Goal: Information Seeking & Learning: Learn about a topic

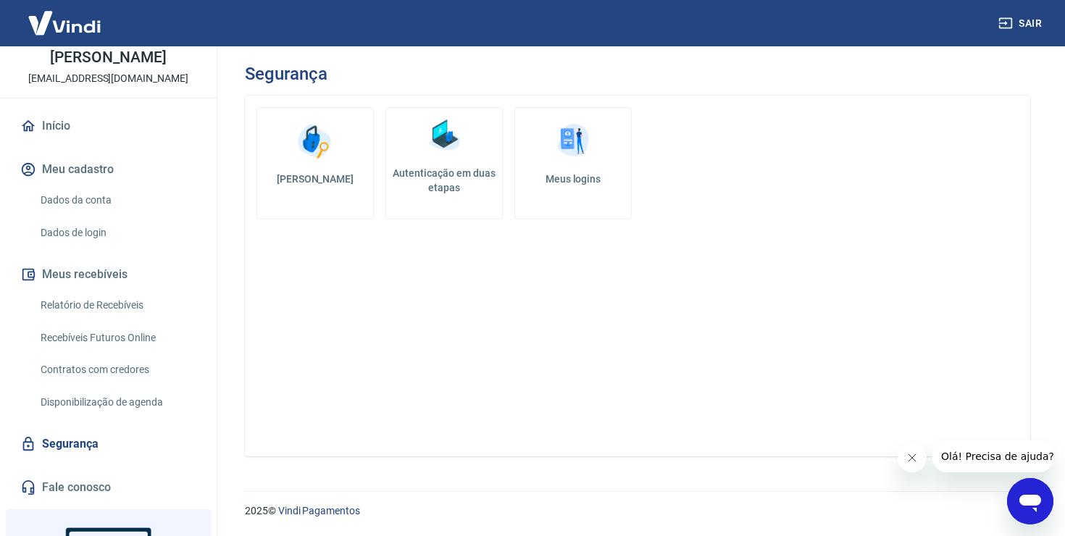
scroll to position [47, 0]
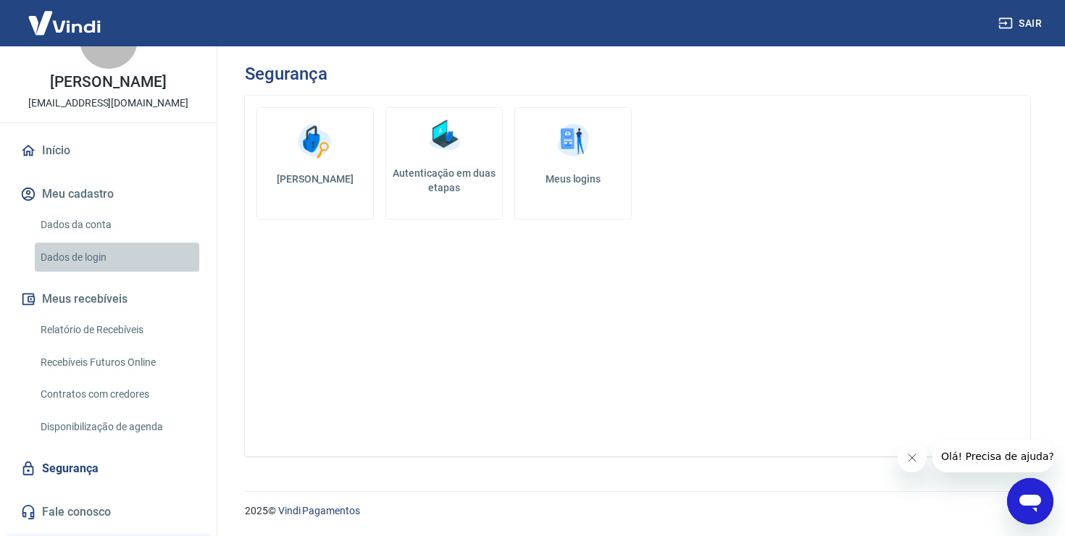
click at [90, 268] on link "Dados de login" at bounding box center [117, 258] width 164 height 30
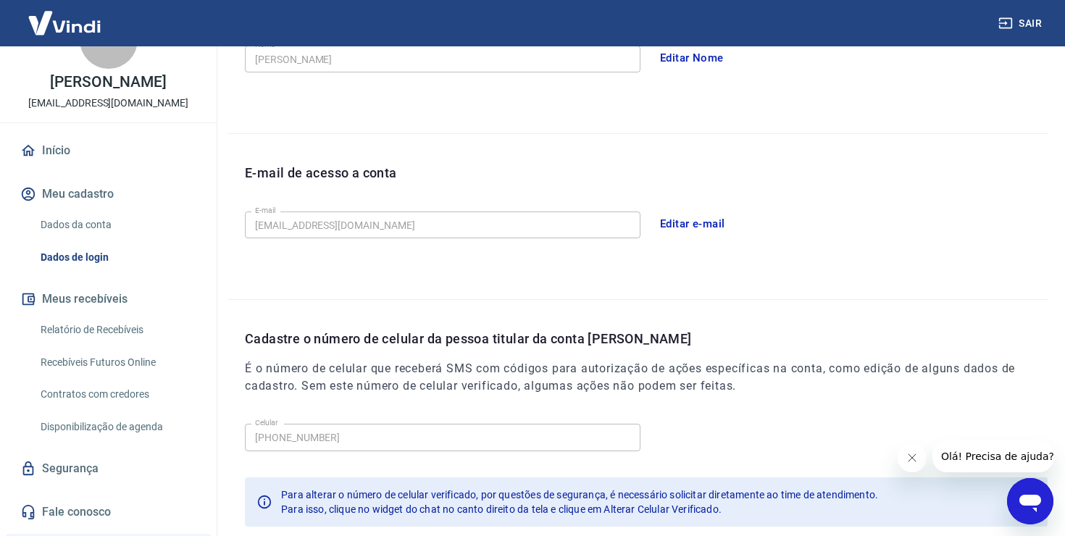
scroll to position [391, 0]
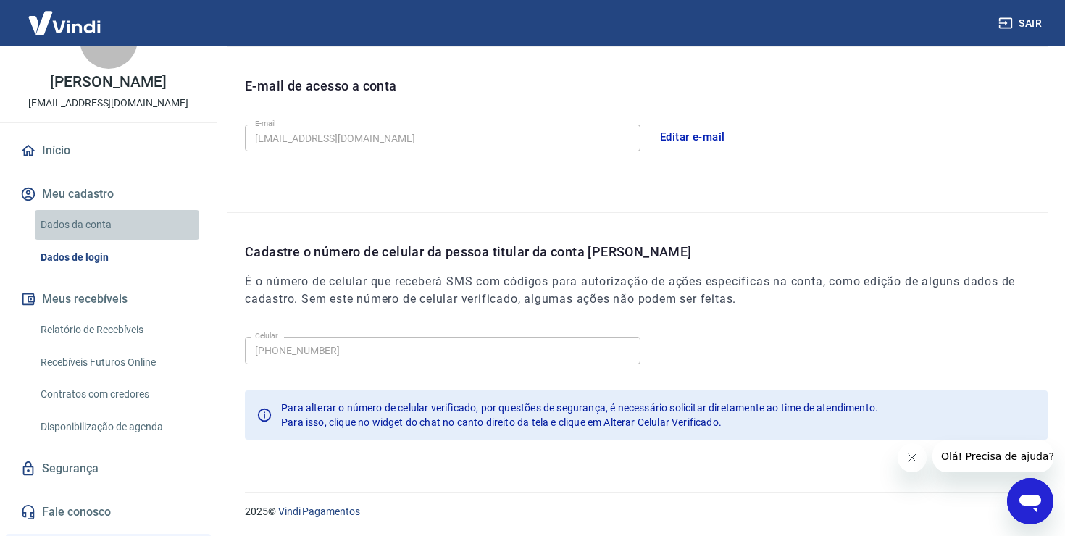
click at [82, 227] on link "Dados da conta" at bounding box center [117, 225] width 164 height 30
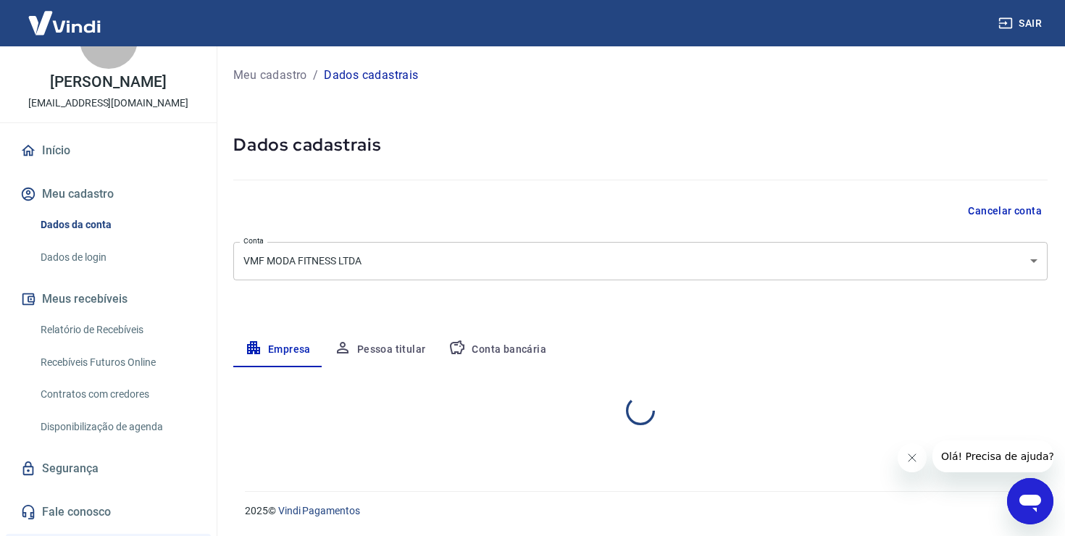
select select "GO"
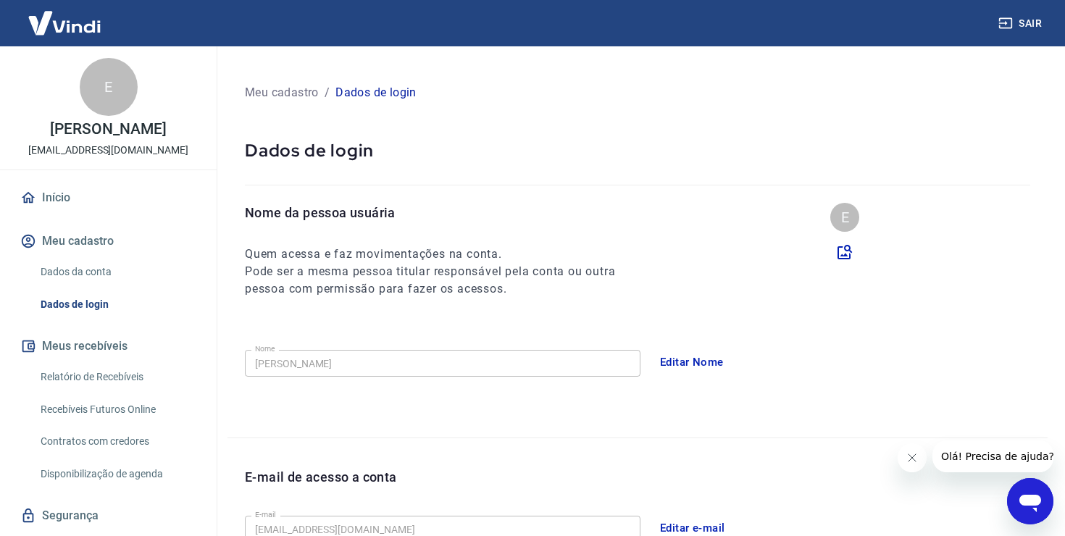
scroll to position [391, 0]
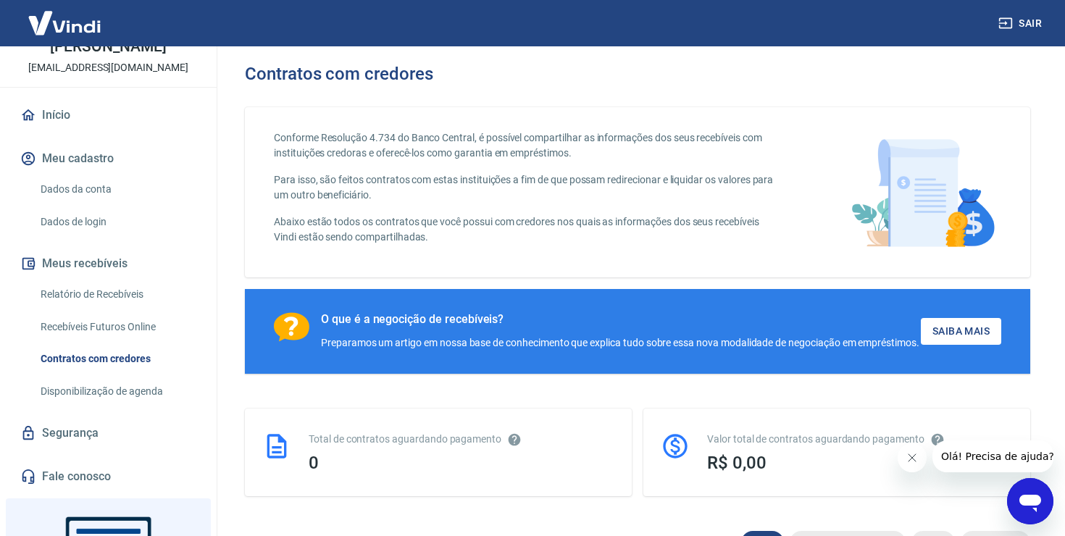
scroll to position [85, 0]
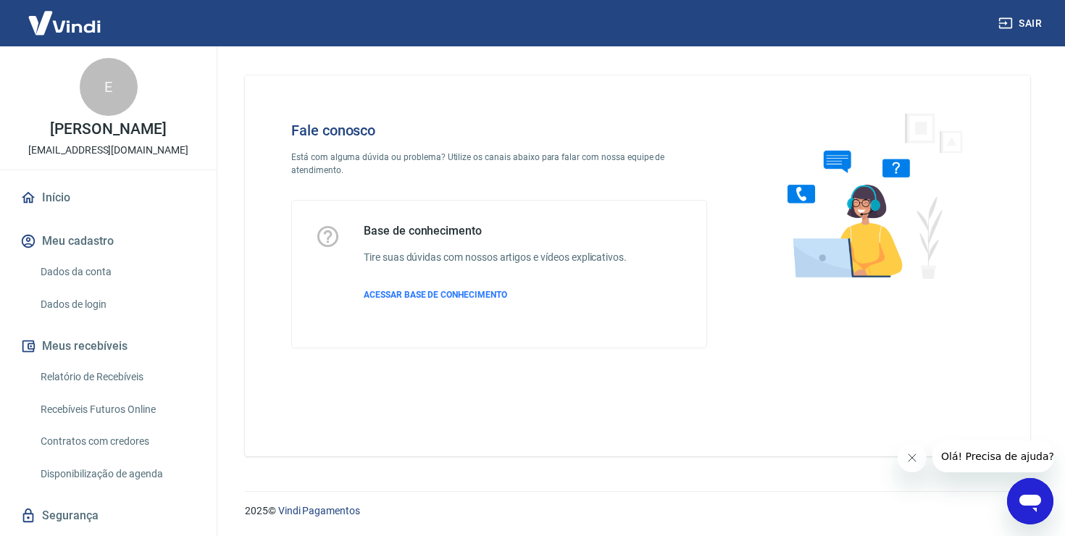
click at [1006, 495] on div "2025 © Vindi Pagamentos" at bounding box center [637, 505] width 820 height 62
click at [1022, 495] on icon "Abrir janela de mensagens" at bounding box center [1030, 501] width 26 height 26
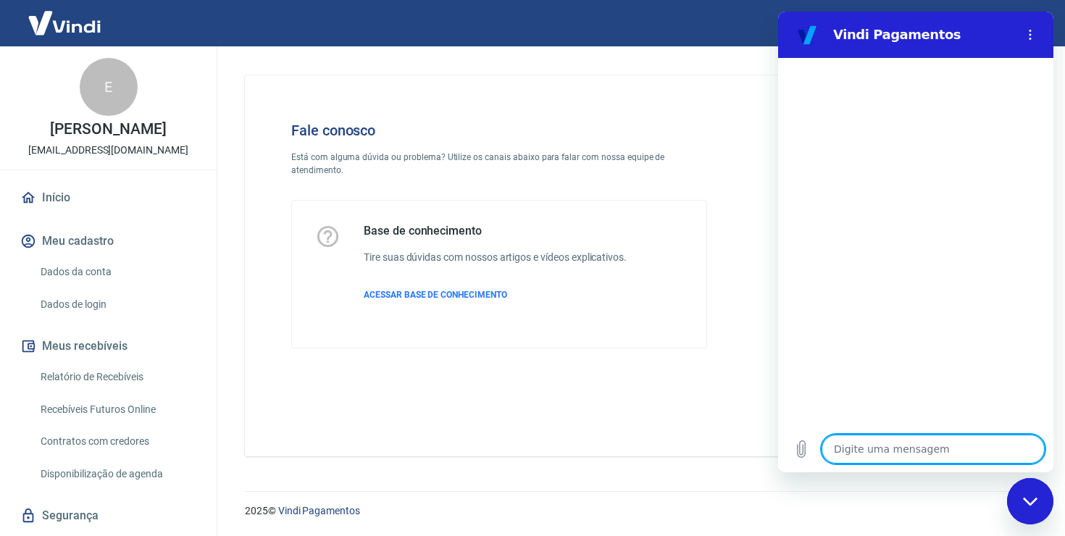
type textarea "B"
type textarea "x"
type textarea "Bo"
type textarea "x"
type textarea "Boa"
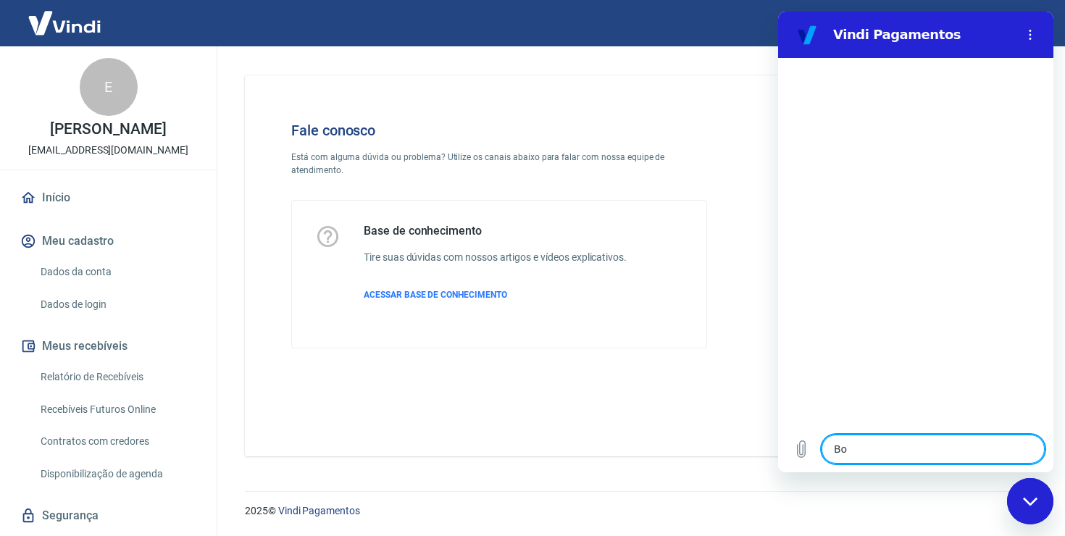
type textarea "x"
type textarea "Boa"
type textarea "x"
type textarea "Boa t"
type textarea "x"
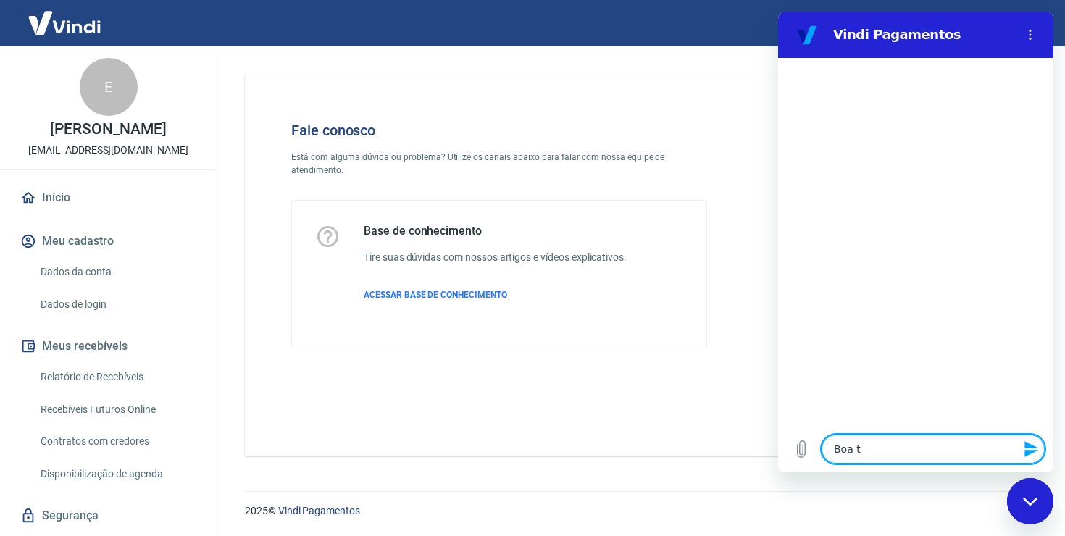
type textarea "Boa ta"
type textarea "x"
type textarea "Boa tar"
type textarea "x"
type textarea "Boa tard"
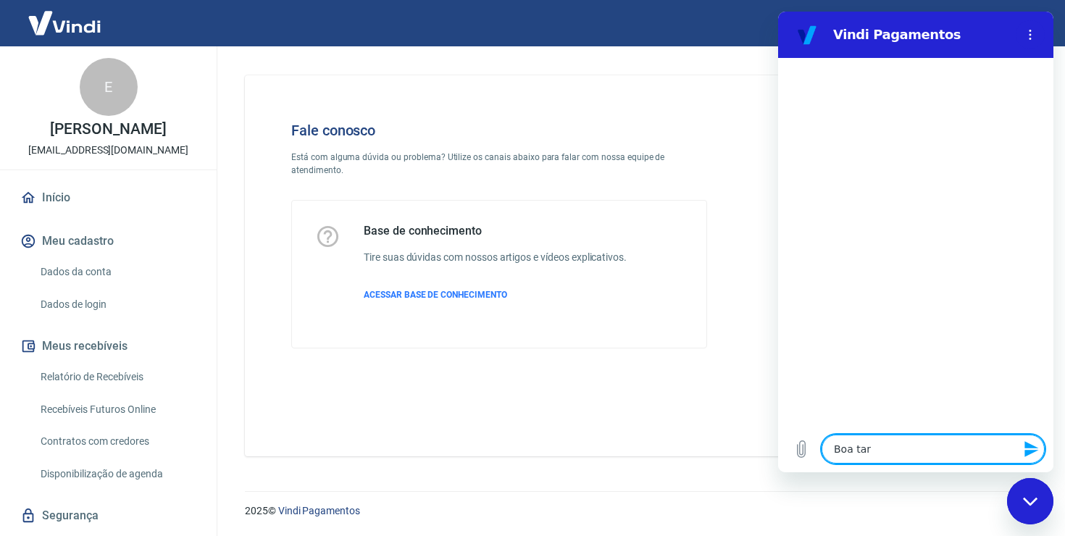
type textarea "x"
type textarea "Boa tarde"
type textarea "x"
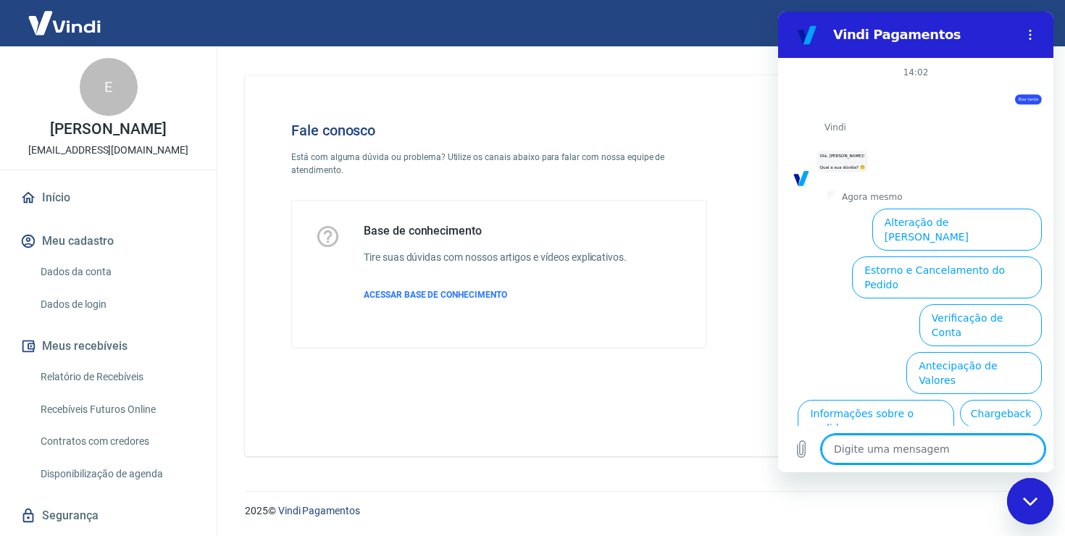
scroll to position [62, 0]
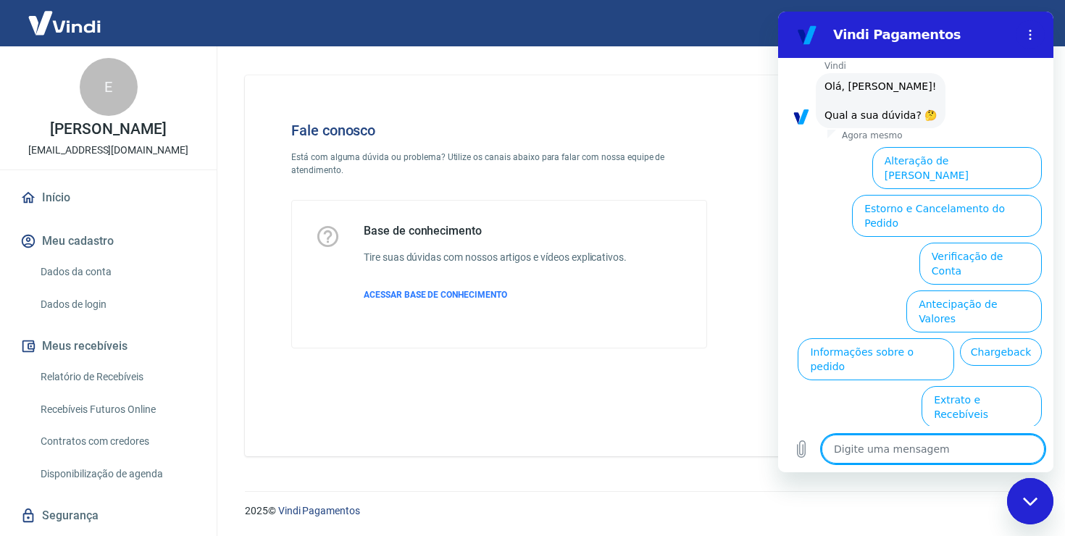
click at [958, 434] on button "Taxas e Parcelamento" at bounding box center [977, 455] width 127 height 42
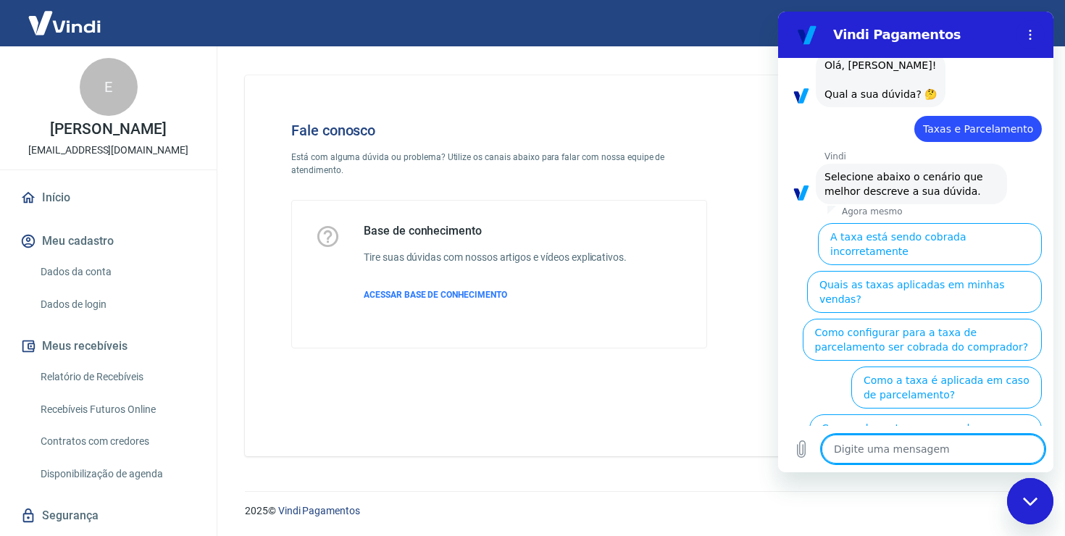
scroll to position [88, 0]
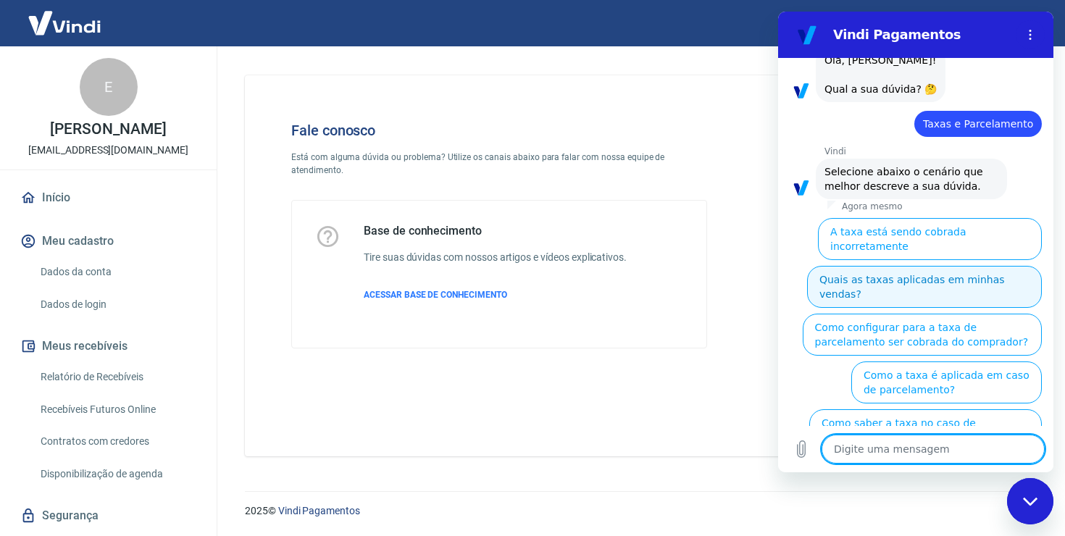
click at [889, 280] on button "Quais as taxas aplicadas em minhas vendas?" at bounding box center [924, 287] width 235 height 42
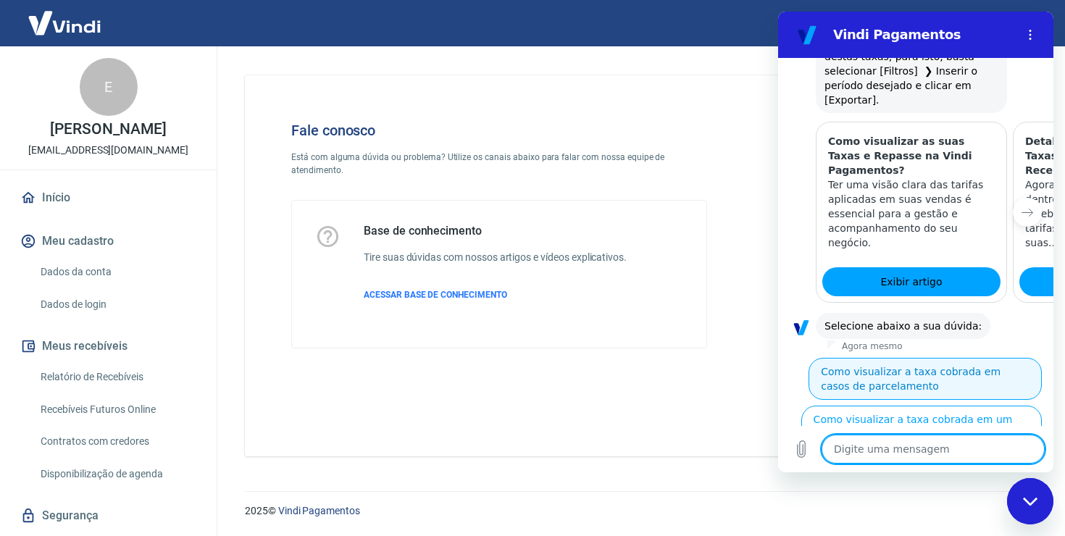
scroll to position [779, 0]
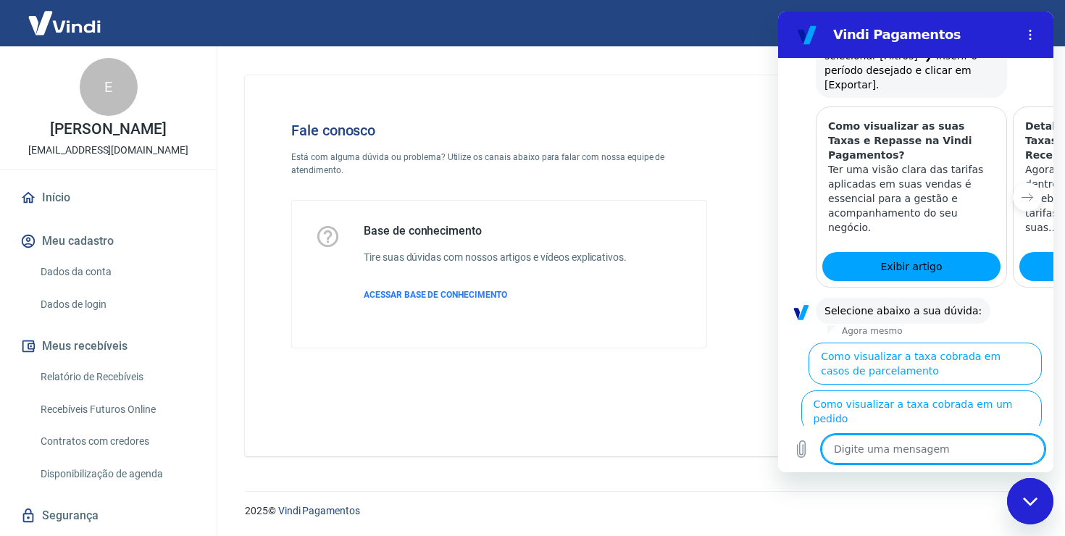
click at [908, 438] on button "Como visualizar o total de taxas cobradas em minhas vendas" at bounding box center [923, 459] width 238 height 42
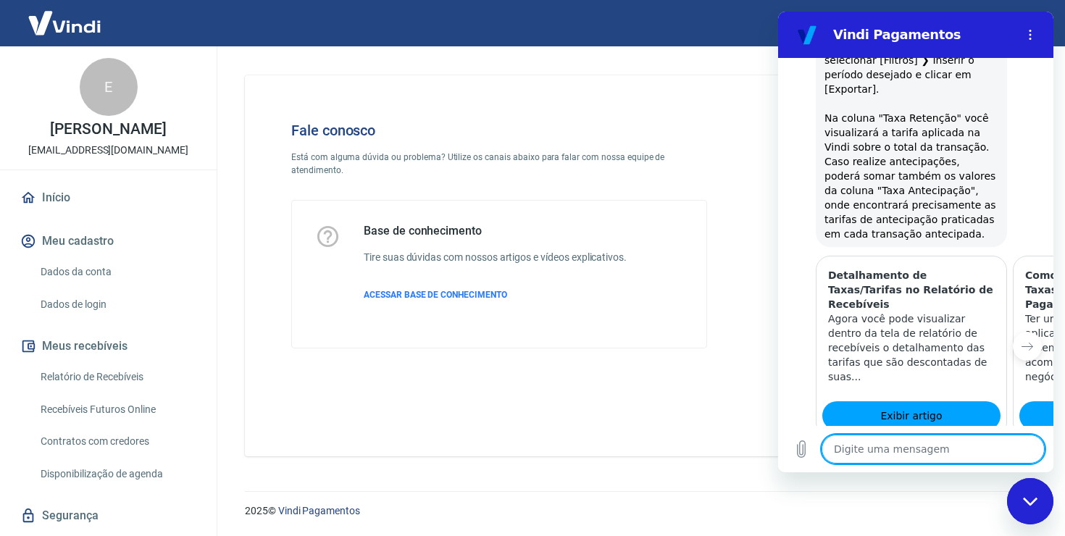
scroll to position [1412, 0]
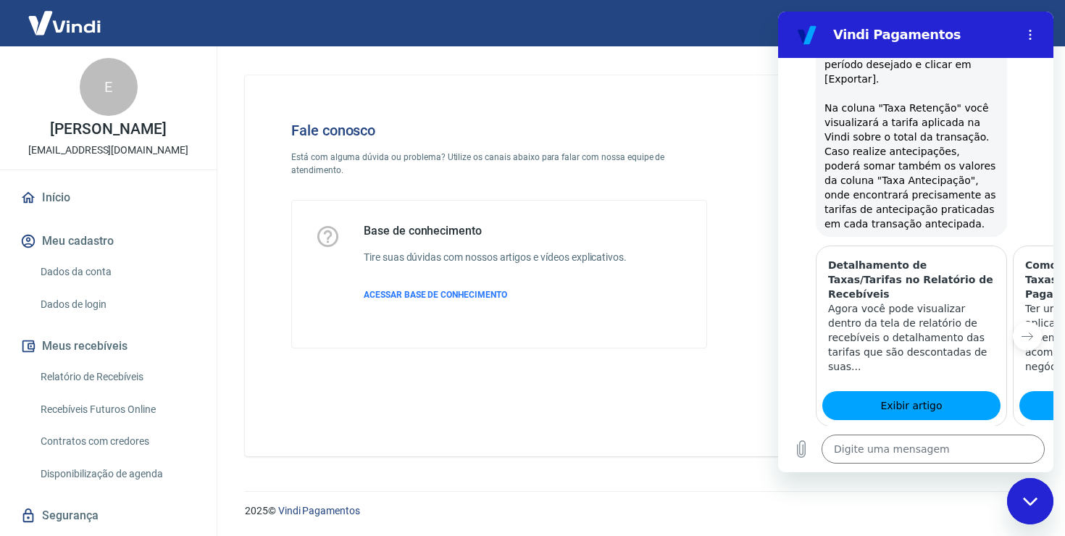
click at [969, 482] on button "Sim" at bounding box center [970, 496] width 43 height 28
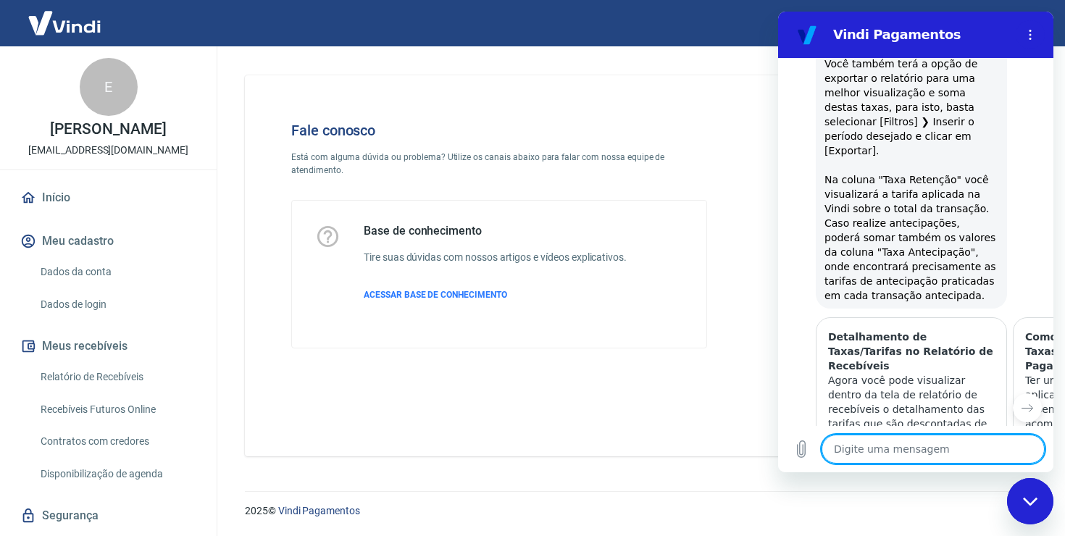
scroll to position [1339, 0]
click at [886, 469] on span "Exibir artigo" at bounding box center [911, 477] width 62 height 17
click at [80, 392] on link "Relatório de Recebíveis" at bounding box center [117, 377] width 164 height 30
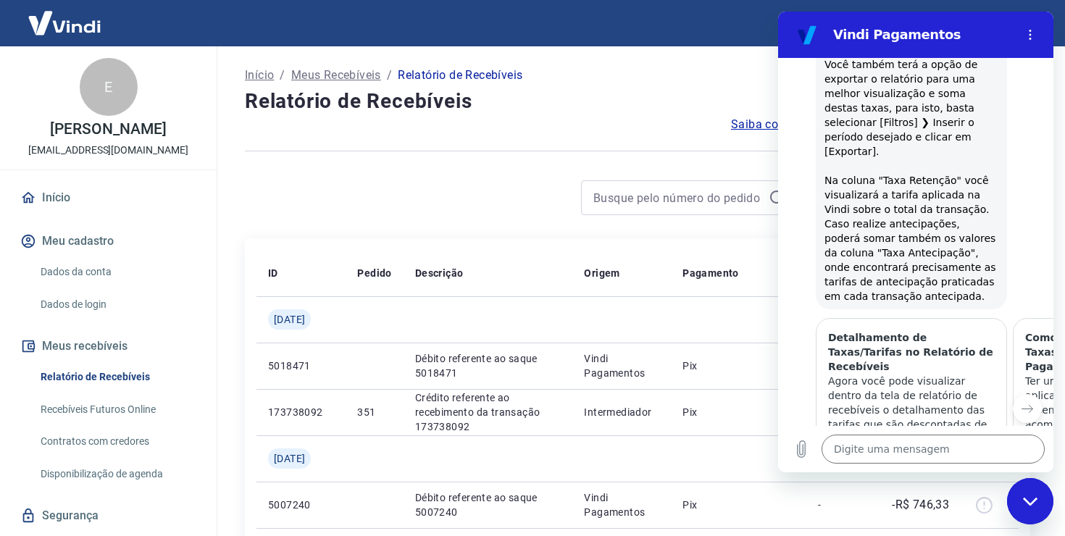
click at [1037, 490] on div "Fechar janela de mensagens" at bounding box center [1029, 500] width 43 height 43
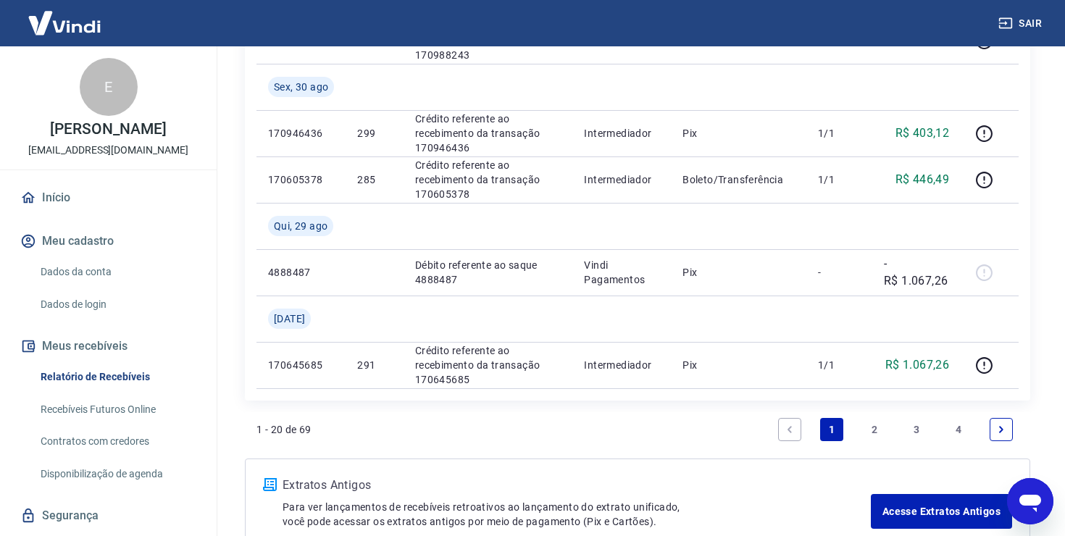
scroll to position [1528, 0]
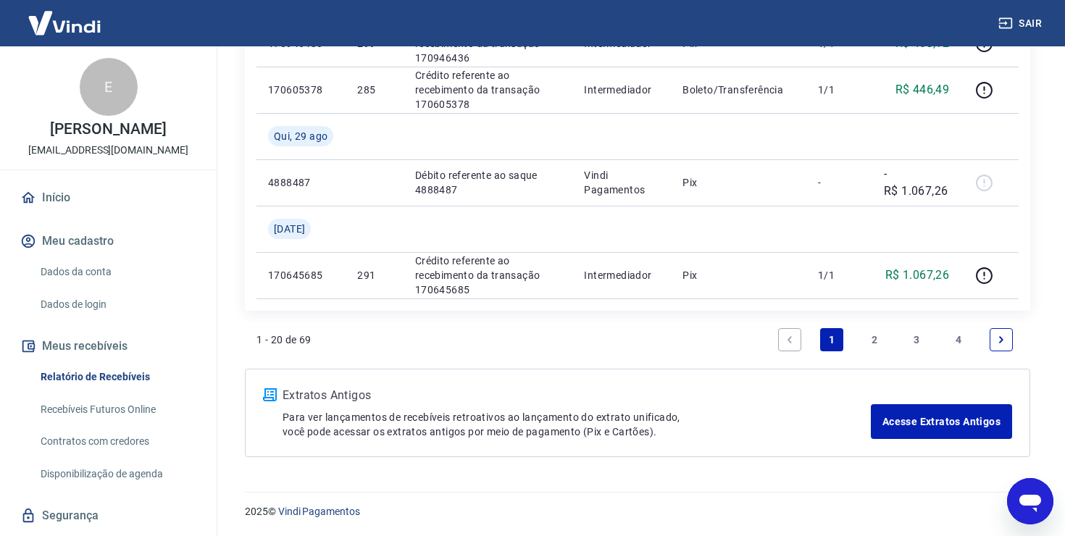
click at [961, 332] on link "4" at bounding box center [958, 339] width 23 height 23
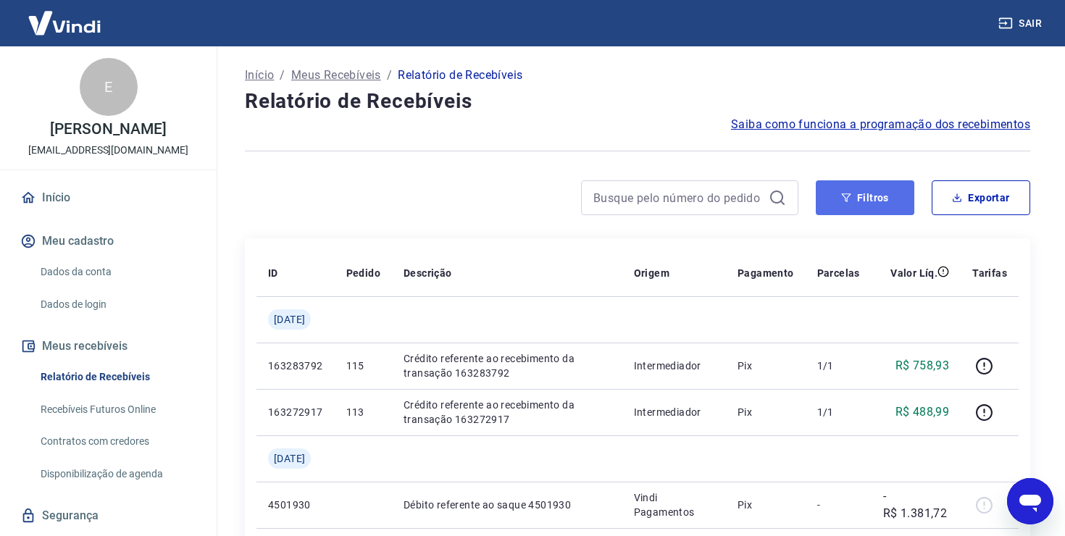
click at [860, 193] on button "Filtros" at bounding box center [865, 197] width 99 height 35
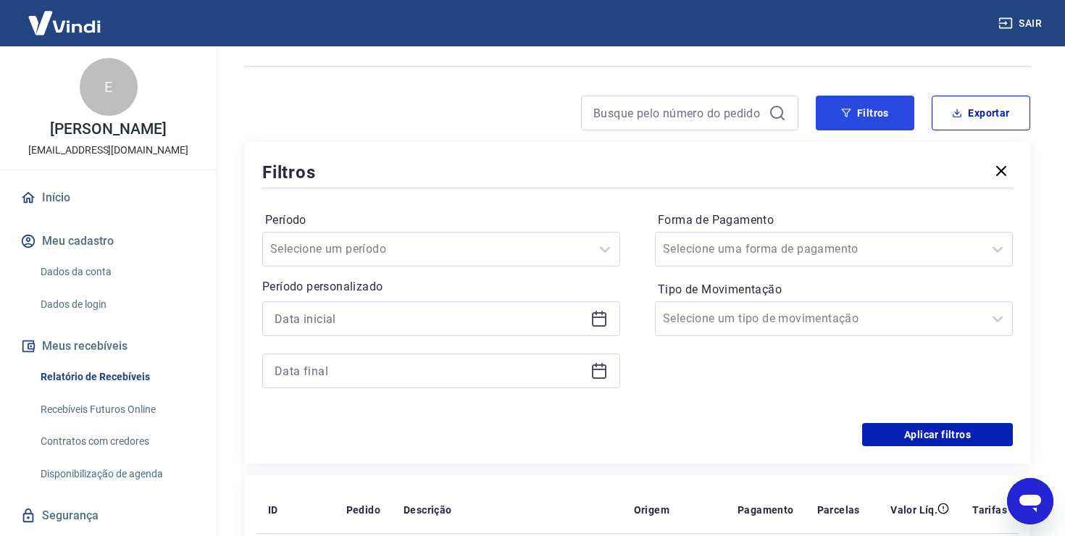
scroll to position [85, 0]
click at [759, 319] on input "Tipo de Movimentação" at bounding box center [736, 317] width 146 height 17
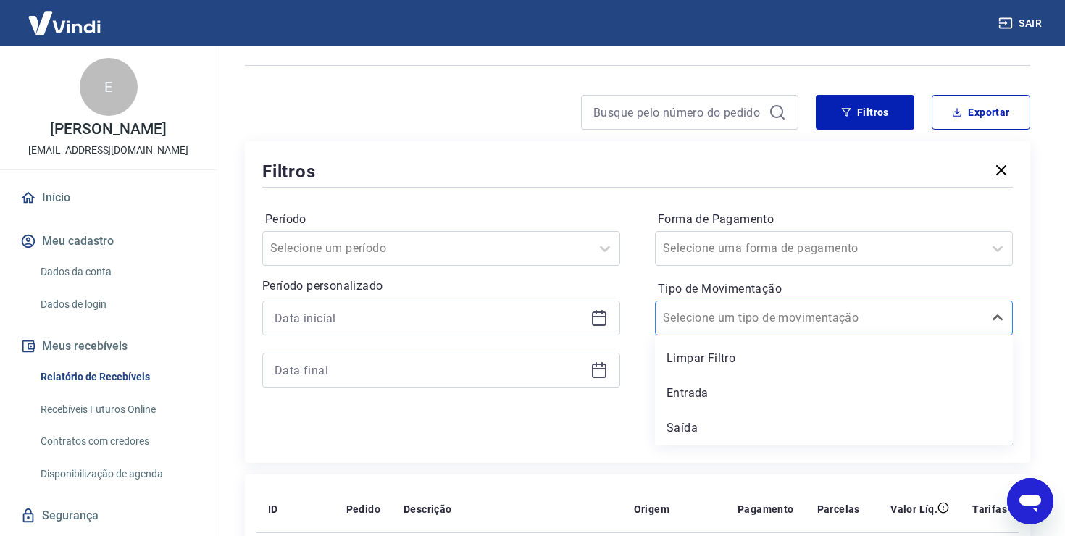
click at [759, 319] on input "Tipo de Movimentação" at bounding box center [736, 317] width 146 height 17
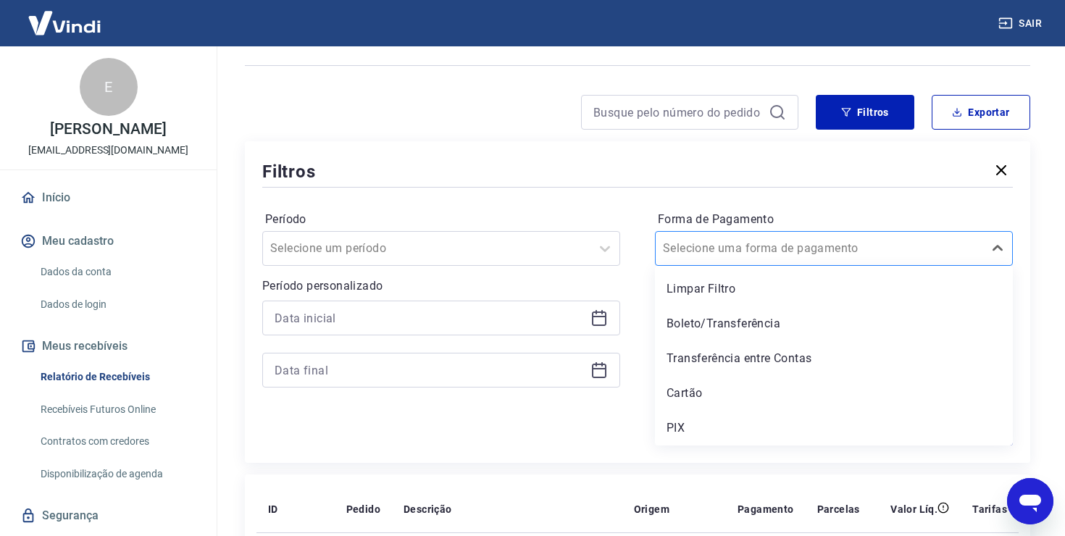
click at [759, 262] on div "Selecione uma forma de pagamento" at bounding box center [834, 248] width 358 height 35
click at [708, 387] on div "Cartão" at bounding box center [834, 393] width 358 height 29
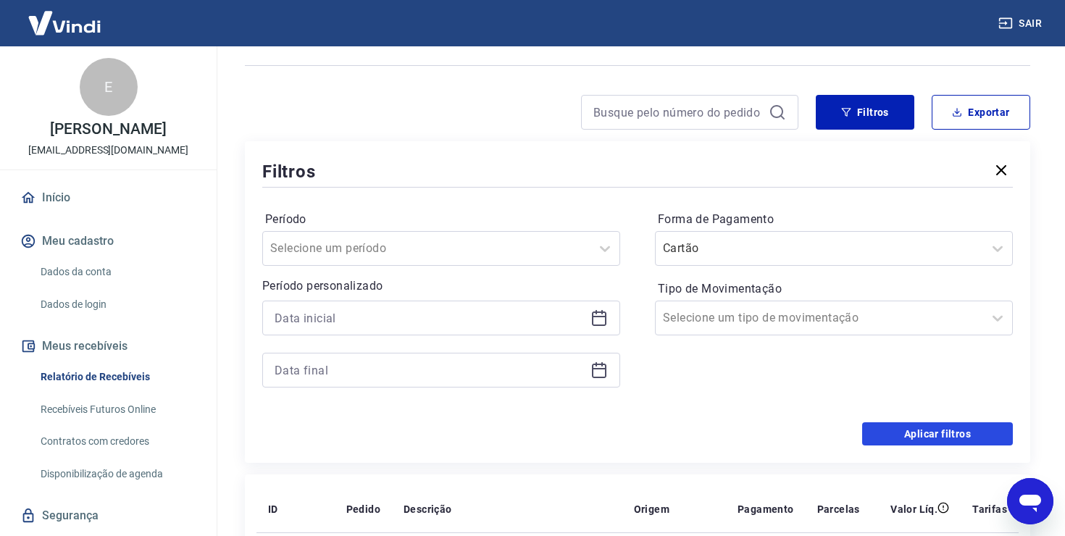
click at [896, 435] on button "Aplicar filtros" at bounding box center [937, 433] width 151 height 23
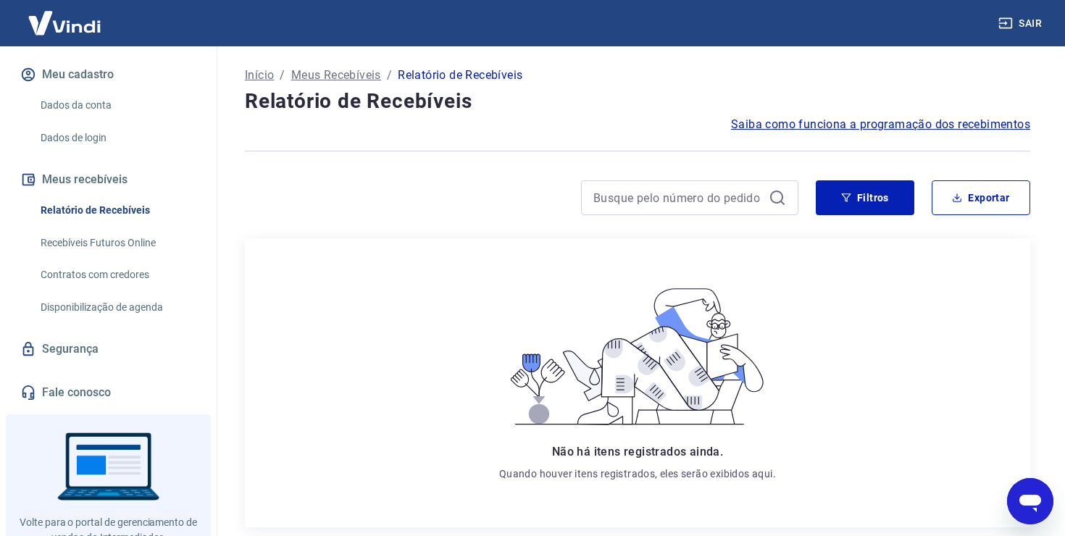
scroll to position [188, 0]
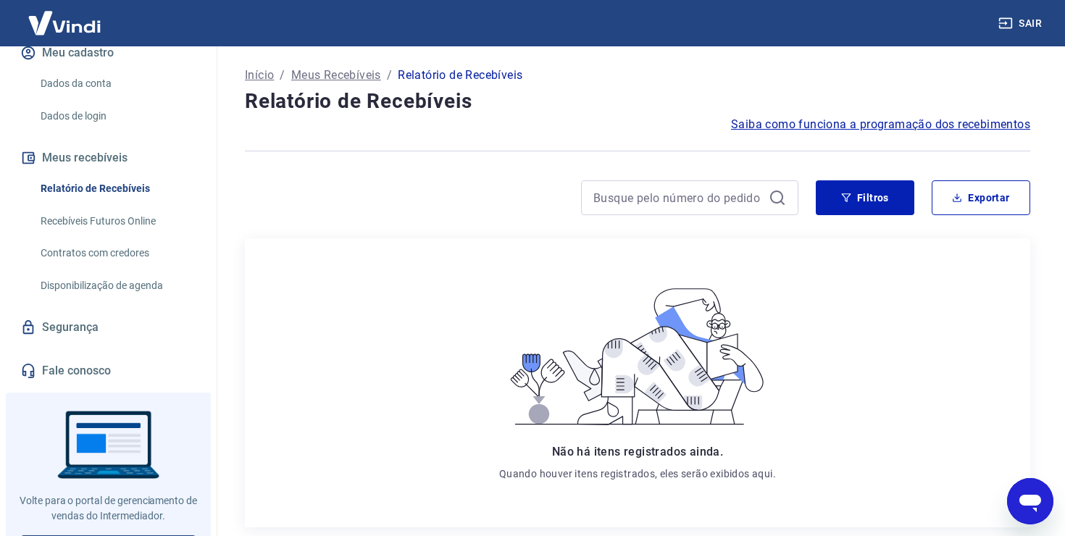
click at [63, 404] on div "E [PERSON_NAME] de Moura Filho [EMAIL_ADDRESS][DOMAIN_NAME] Início Meu cadastro…" at bounding box center [108, 291] width 217 height 490
click at [75, 387] on link "Fale conosco" at bounding box center [108, 371] width 182 height 32
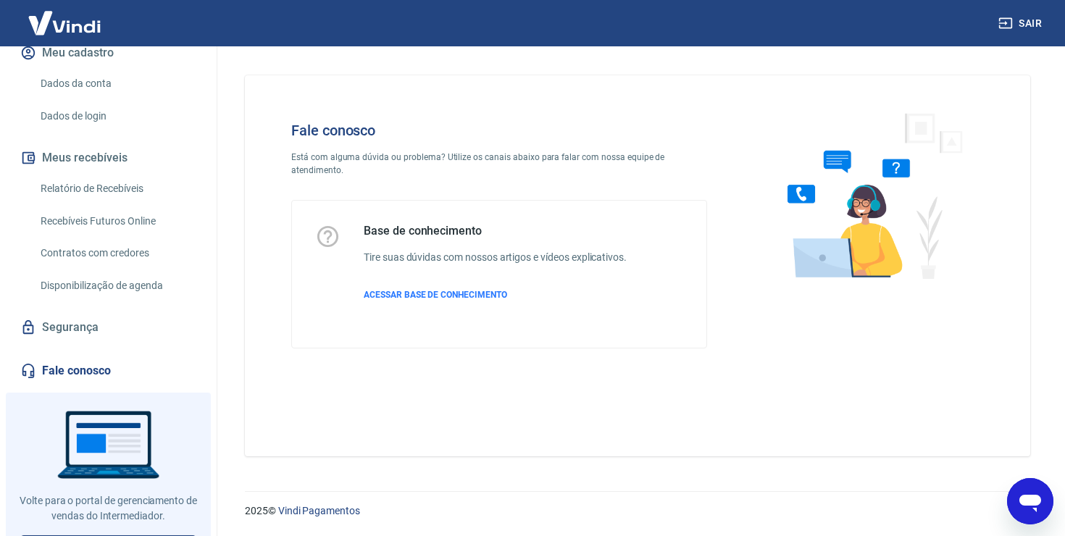
click at [1044, 511] on div "Abrir janela de mensagens" at bounding box center [1029, 500] width 43 height 43
type textarea "x"
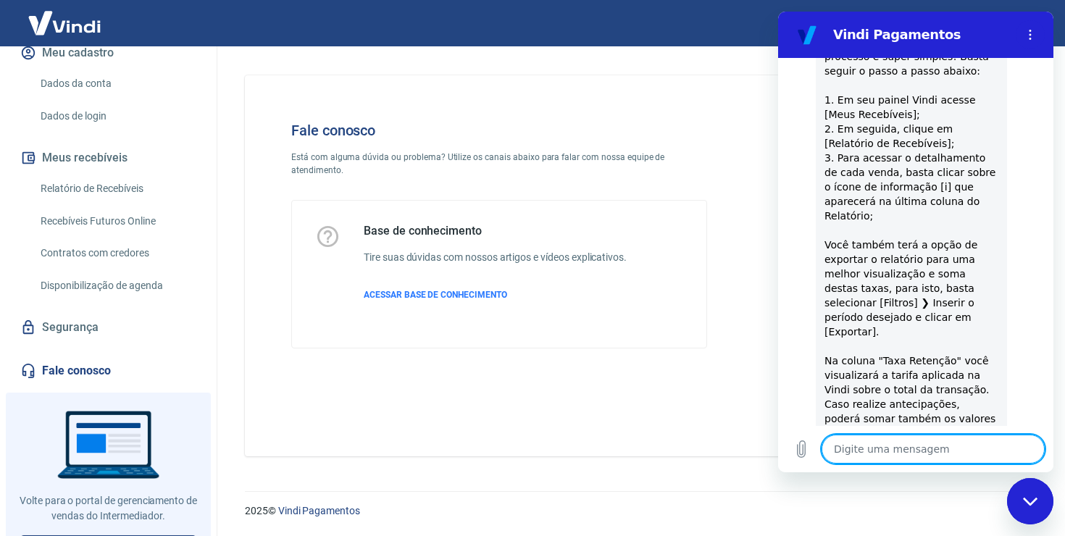
scroll to position [915, 0]
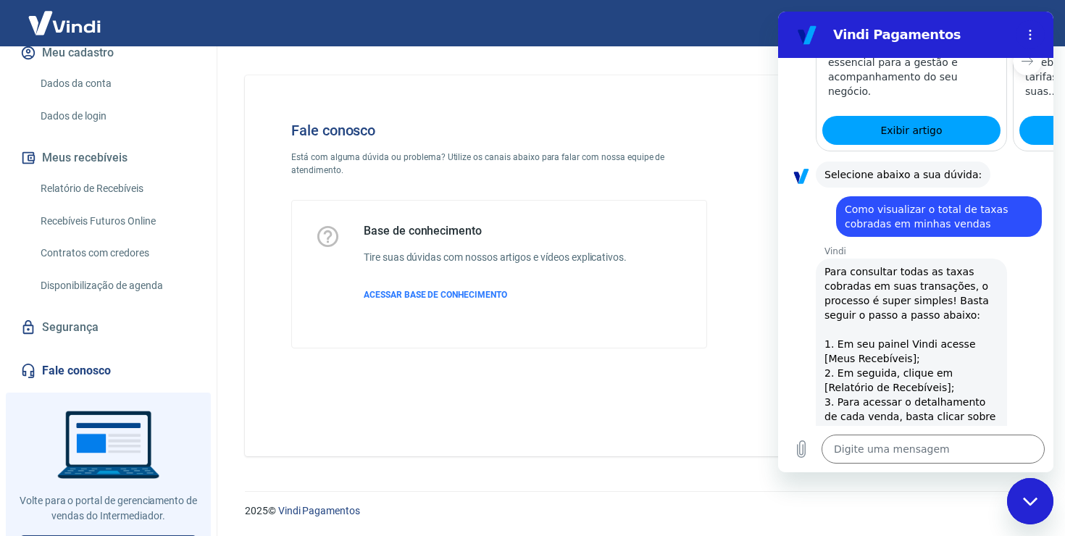
click at [658, 198] on div "Fale conosco Está com alguma dúvida ou problema? Utilize os canais abaixo para …" at bounding box center [499, 235] width 462 height 273
click at [106, 91] on link "Dados da conta" at bounding box center [117, 84] width 164 height 30
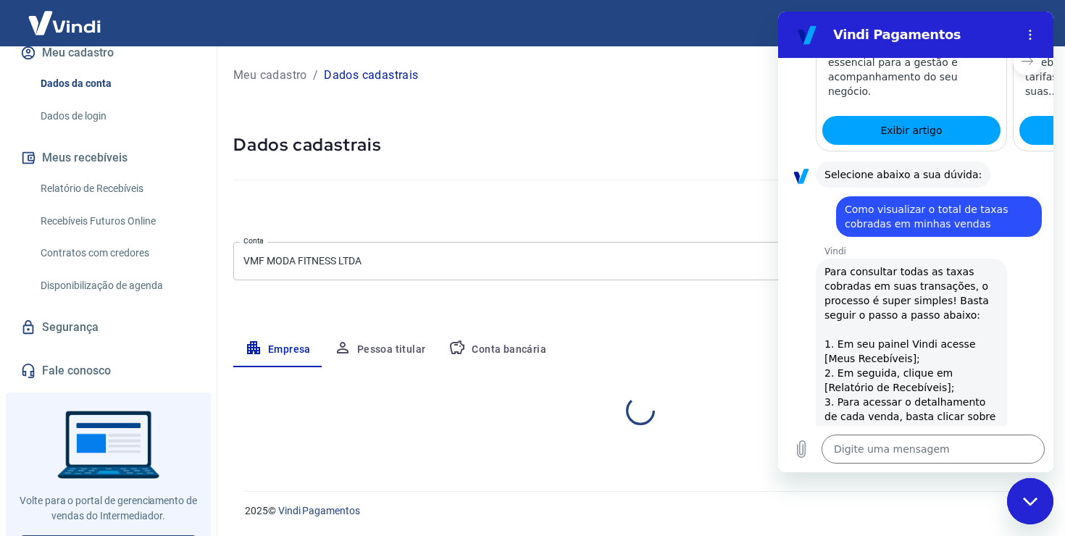
select select "GO"
click at [1027, 482] on div "Fechar janela de mensagens" at bounding box center [1029, 500] width 43 height 43
type textarea "x"
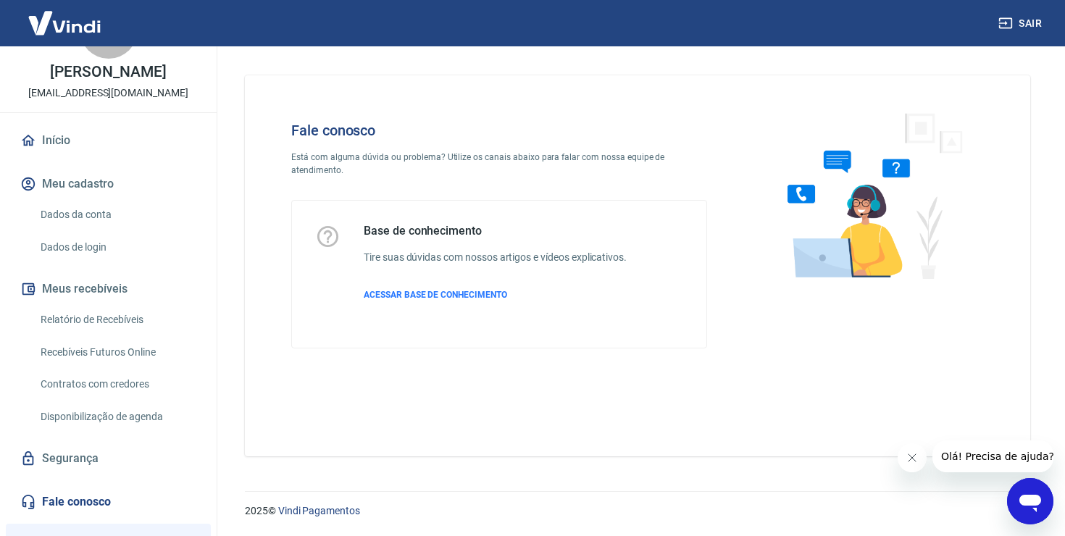
scroll to position [235, 0]
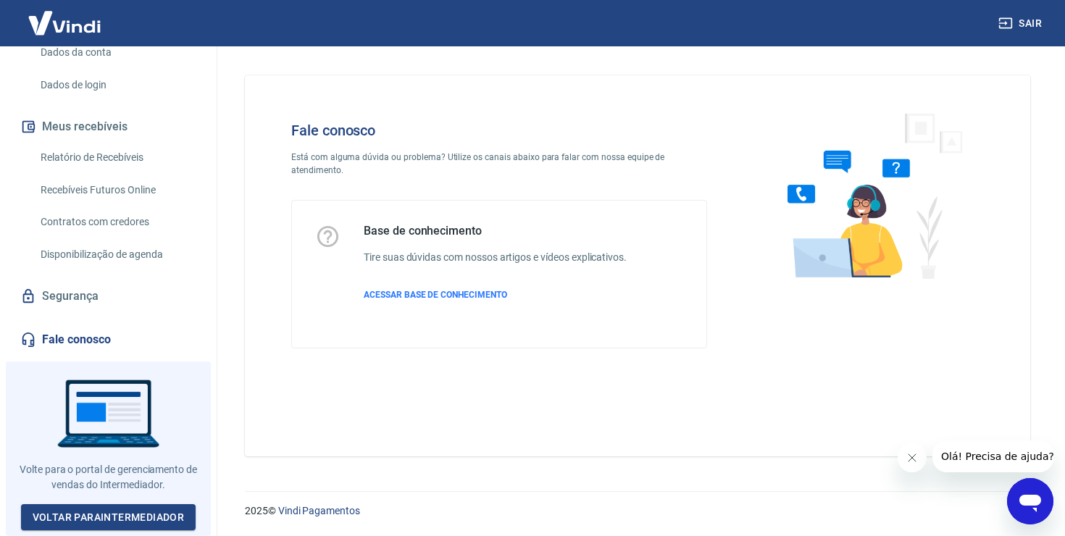
click at [66, 349] on link "Fale conosco" at bounding box center [108, 340] width 182 height 32
click at [418, 294] on span "ACESSAR BASE DE CONHECIMENTO" at bounding box center [435, 295] width 143 height 10
click at [46, 11] on img at bounding box center [64, 23] width 94 height 44
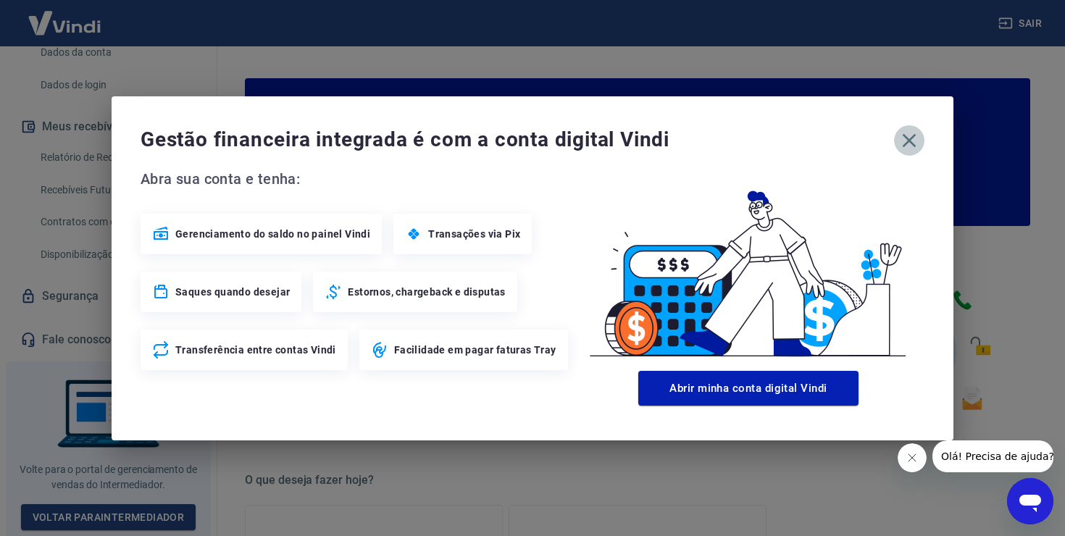
click at [914, 135] on icon "button" at bounding box center [909, 140] width 14 height 14
click at [913, 135] on icon "button" at bounding box center [909, 140] width 14 height 14
click at [913, 146] on icon "button" at bounding box center [909, 140] width 14 height 14
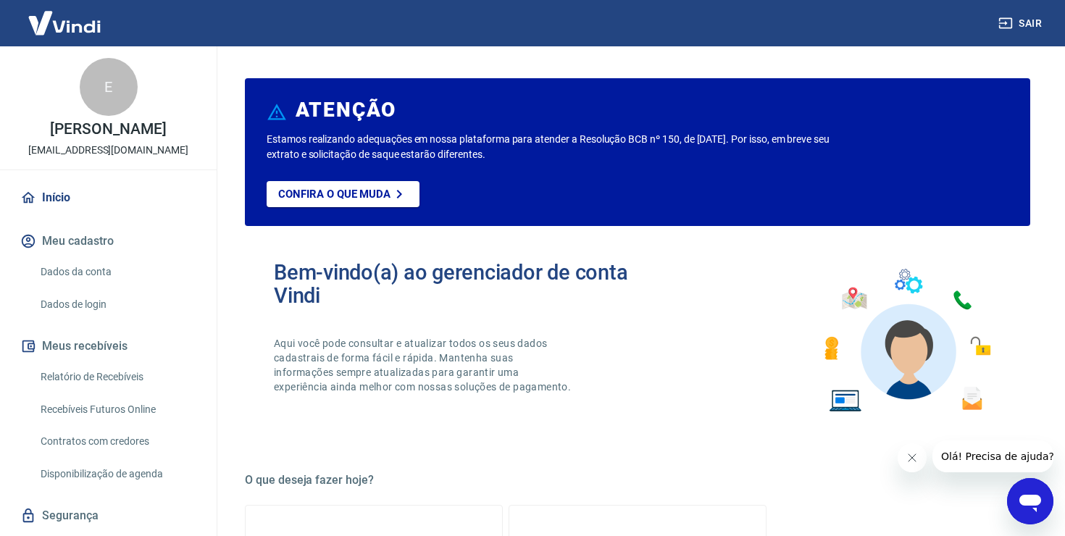
click at [71, 214] on link "Início" at bounding box center [108, 198] width 182 height 32
